Goal: Task Accomplishment & Management: Manage account settings

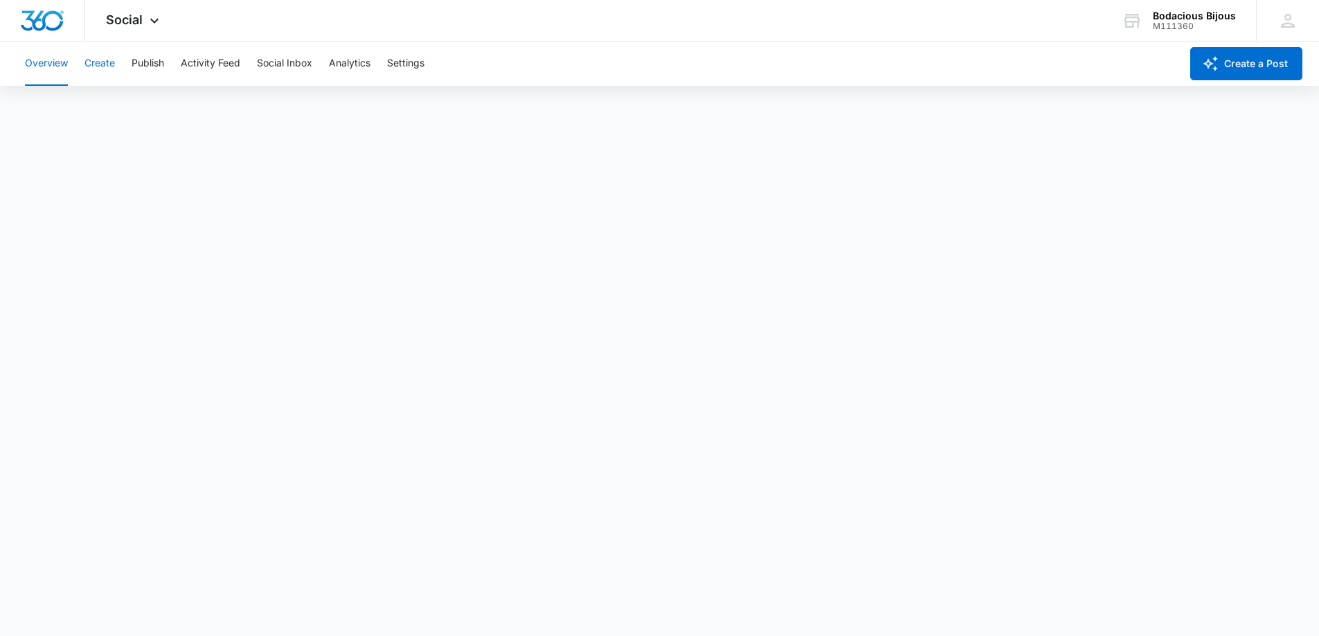
click at [89, 63] on button "Create" at bounding box center [99, 64] width 30 height 44
click at [210, 61] on button "Activity Feed" at bounding box center [211, 64] width 60 height 44
click at [357, 60] on button "Analytics" at bounding box center [350, 64] width 42 height 44
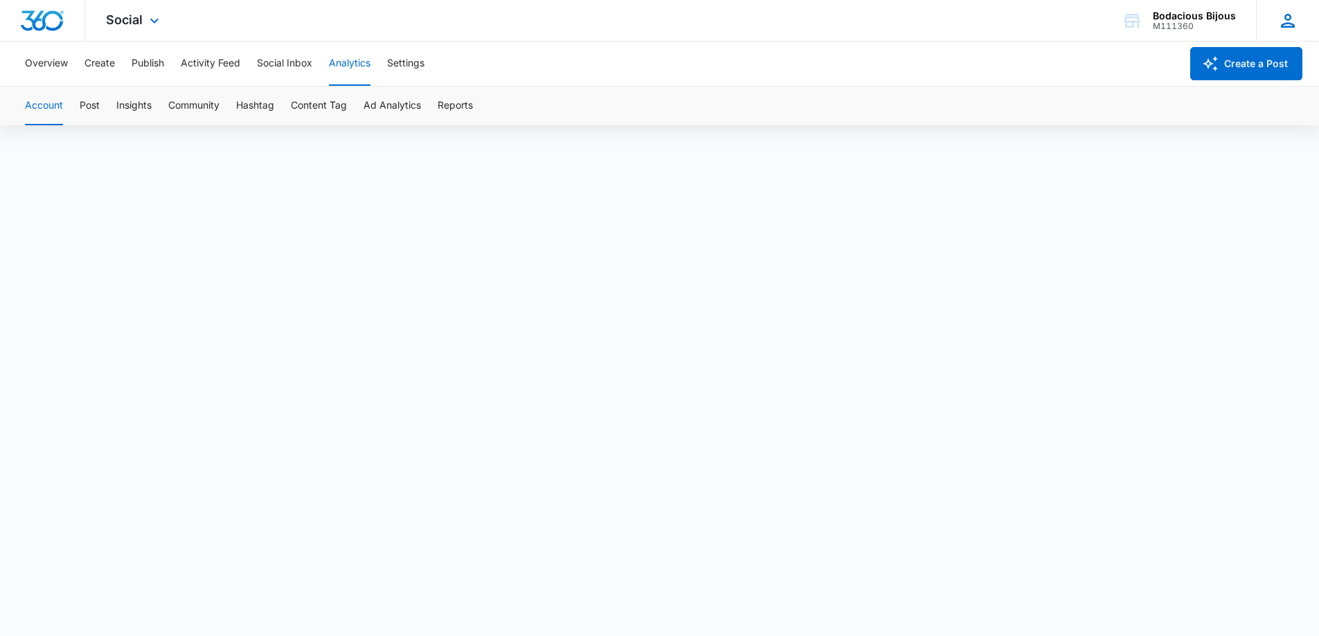
click at [1294, 20] on icon at bounding box center [1288, 20] width 21 height 21
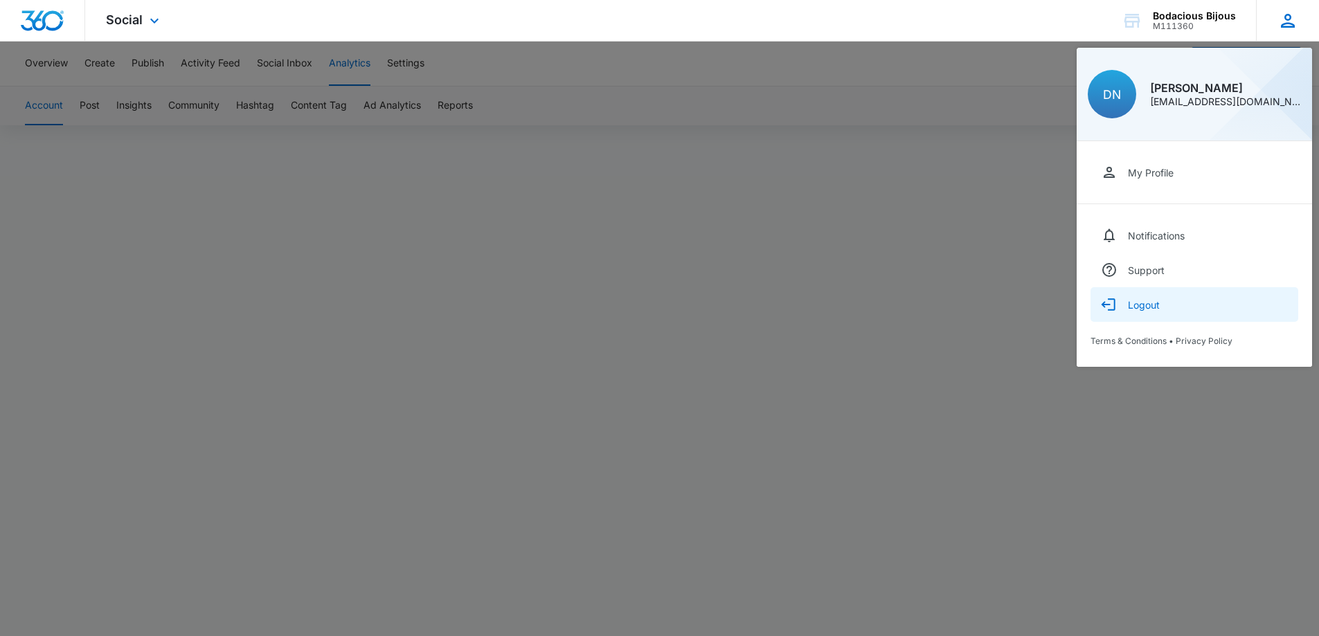
click at [1132, 312] on button "Logout" at bounding box center [1195, 304] width 208 height 35
